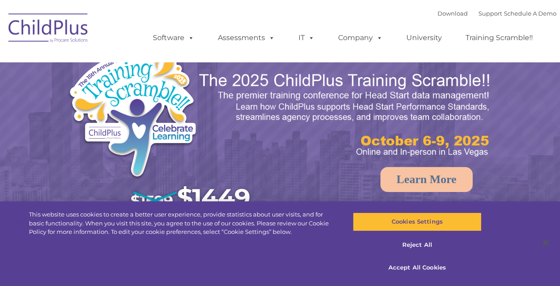
select select "MEDIUM"
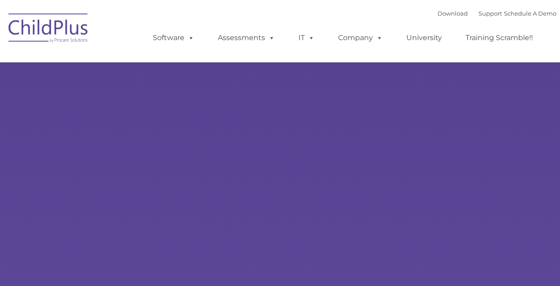
type input ""
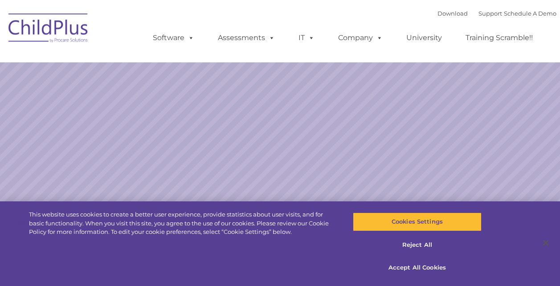
select select "MEDIUM"
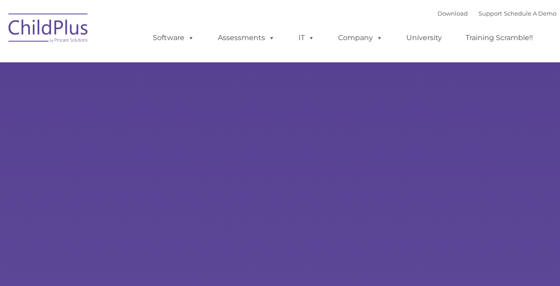
type input ""
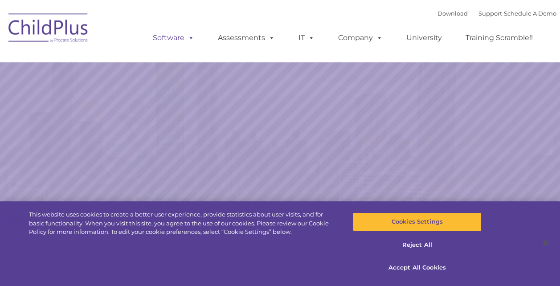
select select "MEDIUM"
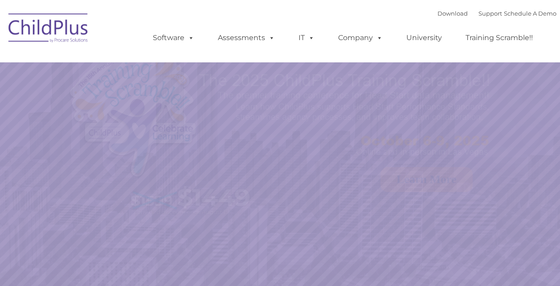
select select "MEDIUM"
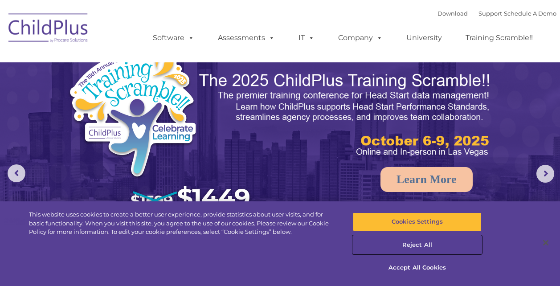
click at [421, 240] on button "Reject All" at bounding box center [417, 245] width 129 height 19
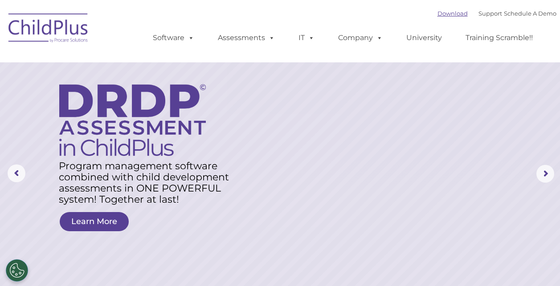
click at [437, 16] on link "Download" at bounding box center [452, 13] width 30 height 7
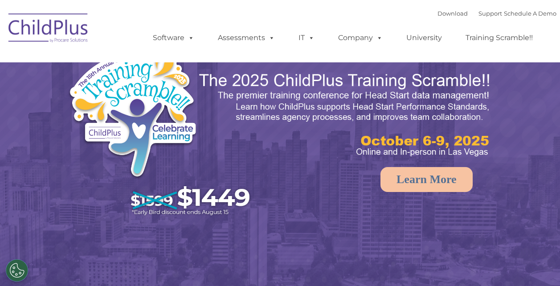
select select "MEDIUM"
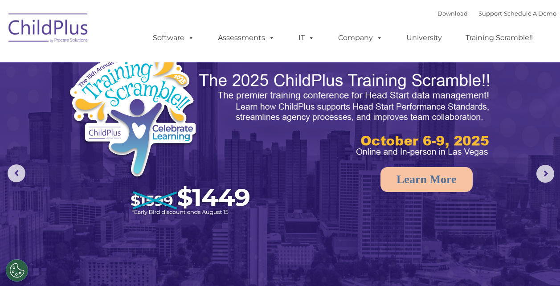
click at [51, 37] on img at bounding box center [48, 29] width 89 height 45
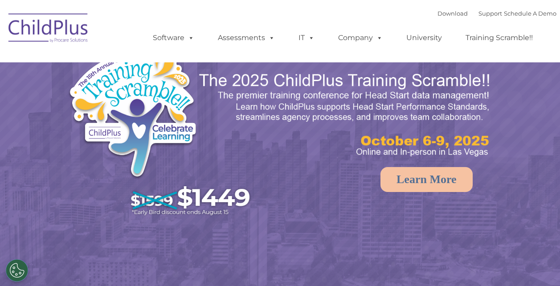
select select "MEDIUM"
